Goal: Task Accomplishment & Management: Manage account settings

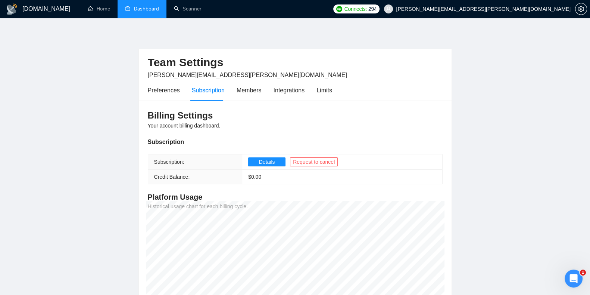
click at [148, 8] on link "Dashboard" at bounding box center [142, 9] width 34 height 6
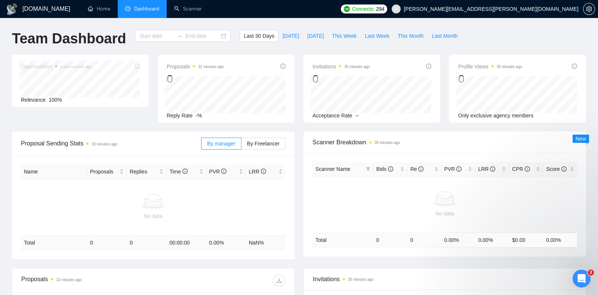
type input "[DATE]"
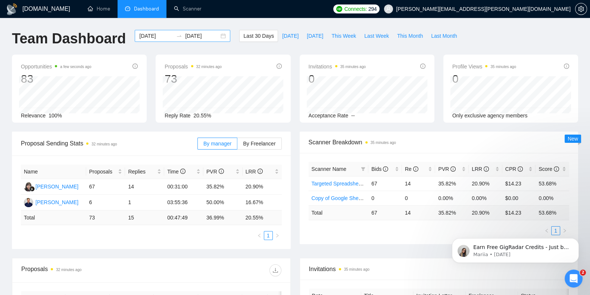
click at [219, 35] on div "[DATE] [DATE]" at bounding box center [183, 36] width 96 height 12
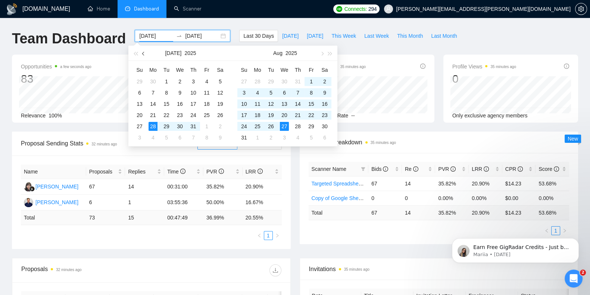
click at [143, 53] on span "button" at bounding box center [144, 54] width 4 height 4
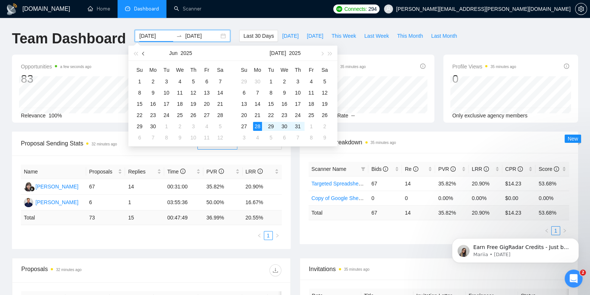
click at [143, 53] on span "button" at bounding box center [144, 54] width 4 height 4
type input "[DATE]"
click at [194, 124] on div "29" at bounding box center [193, 126] width 9 height 9
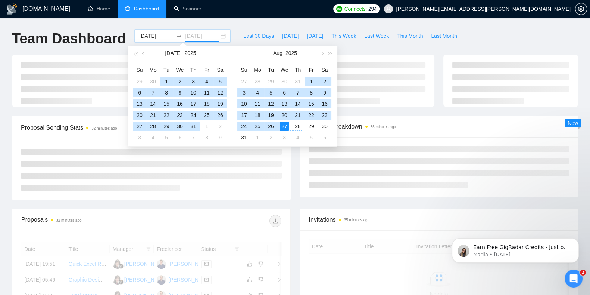
type input "[DATE]"
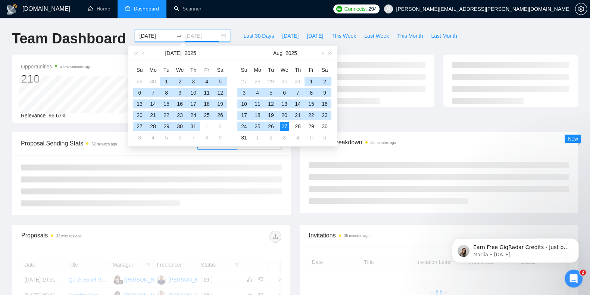
click at [286, 124] on div "27" at bounding box center [284, 126] width 9 height 9
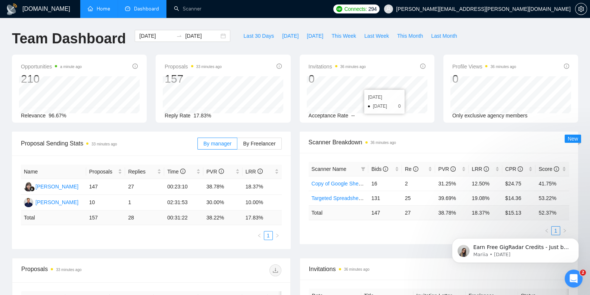
click at [106, 11] on link "Home" at bounding box center [99, 9] width 22 height 6
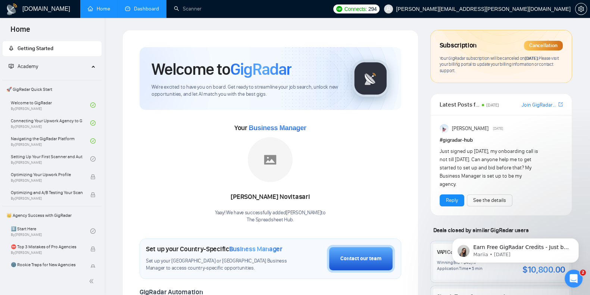
click at [493, 42] on div "Subscription Cancellation" at bounding box center [501, 45] width 123 height 13
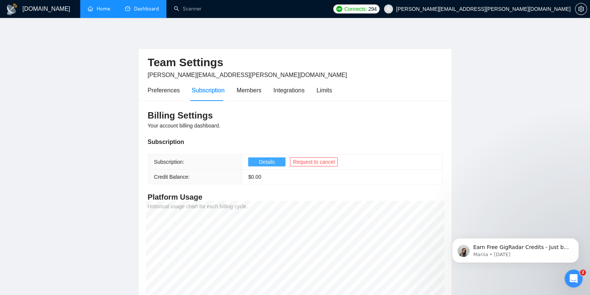
click at [259, 162] on span "Details" at bounding box center [267, 162] width 16 height 8
